Goal: Navigation & Orientation: Find specific page/section

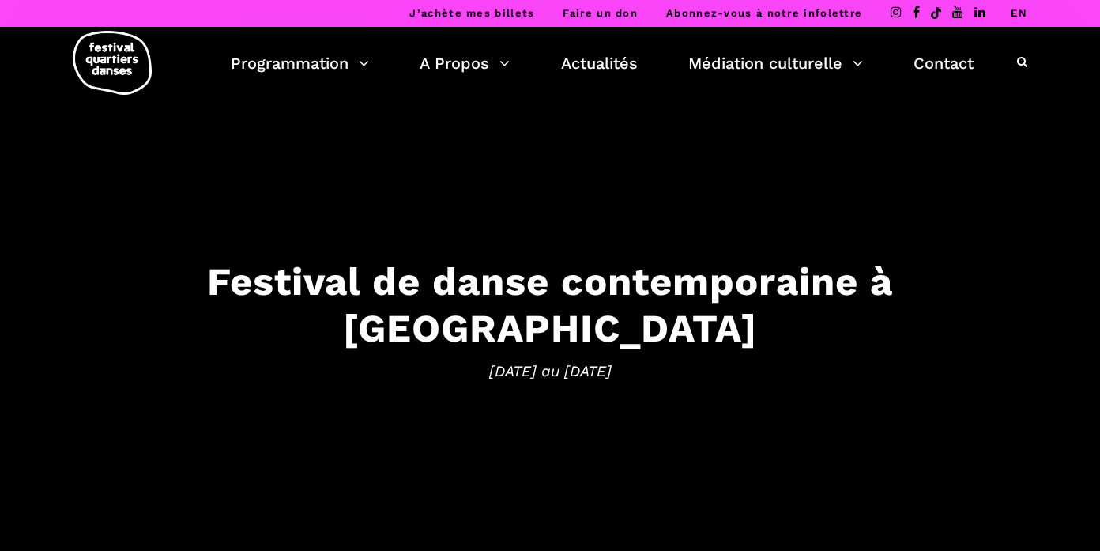
click at [1017, 12] on link "EN" at bounding box center [1019, 13] width 17 height 12
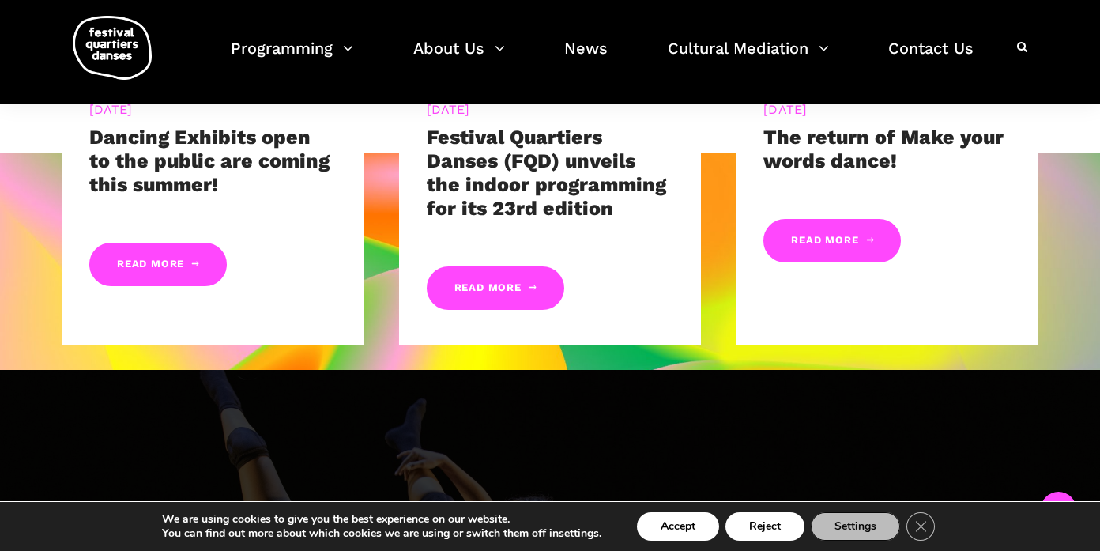
scroll to position [1186, 0]
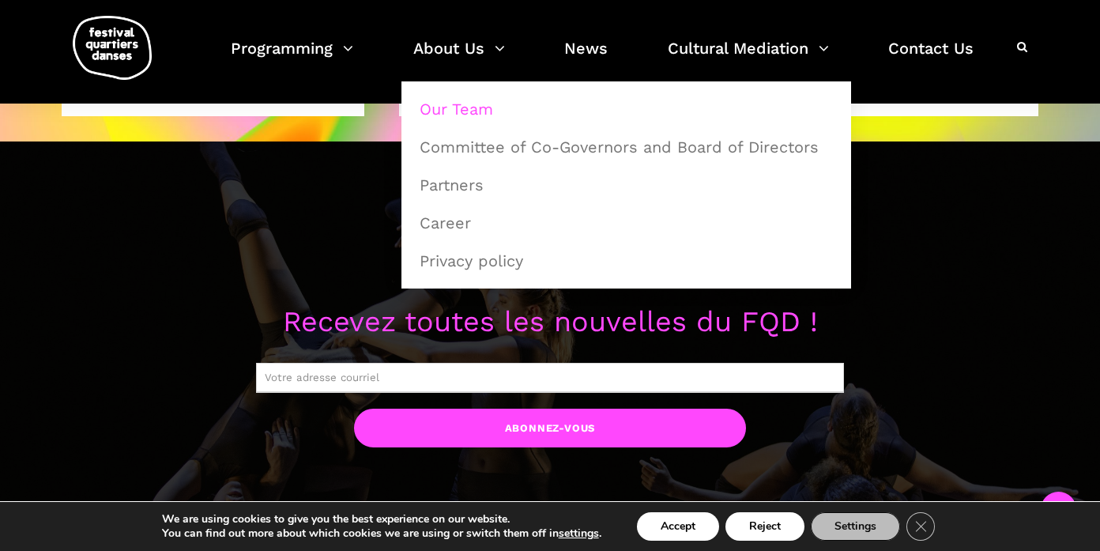
click at [441, 111] on link "Our Team" at bounding box center [626, 109] width 432 height 36
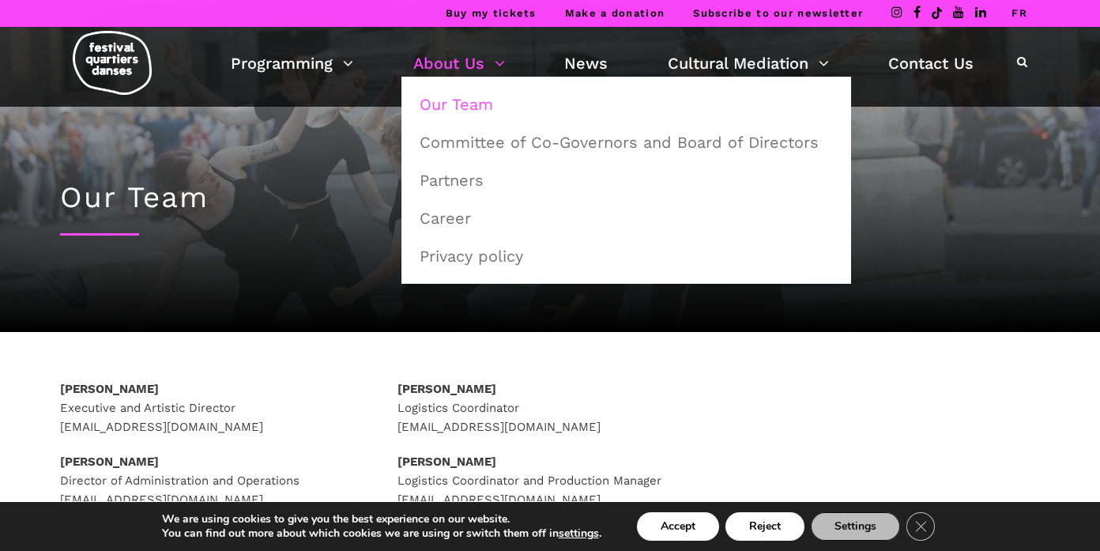
click at [466, 55] on link "About Us" at bounding box center [459, 63] width 92 height 27
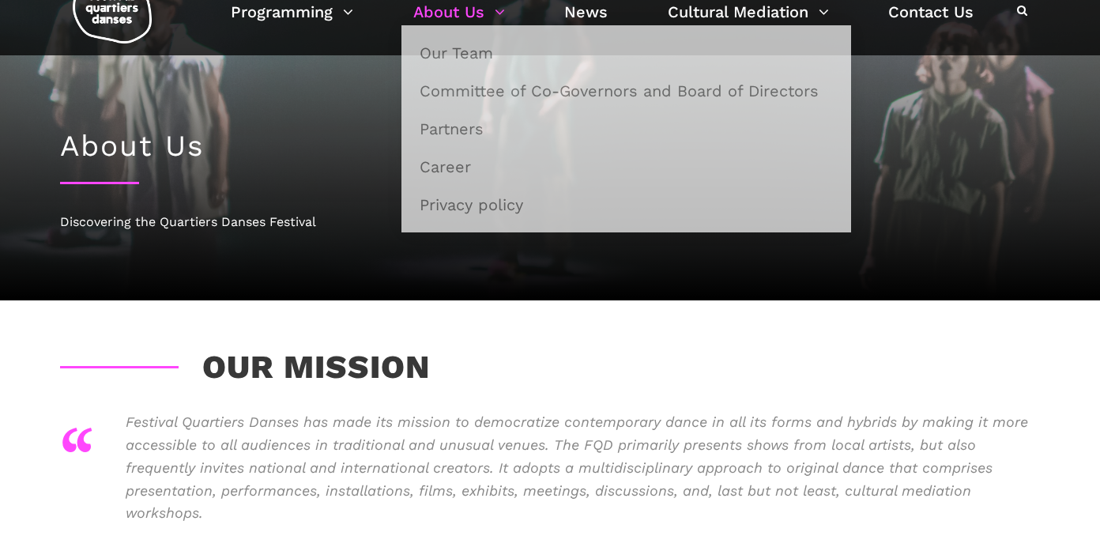
scroll to position [79, 0]
